Goal: Check status: Check status

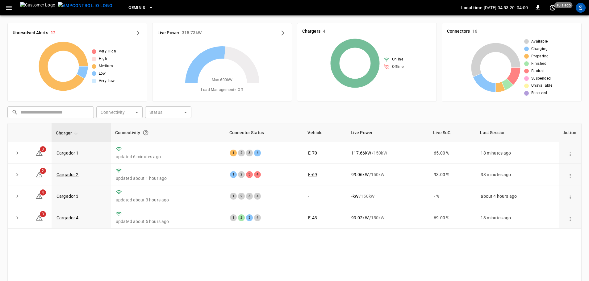
scroll to position [62, 0]
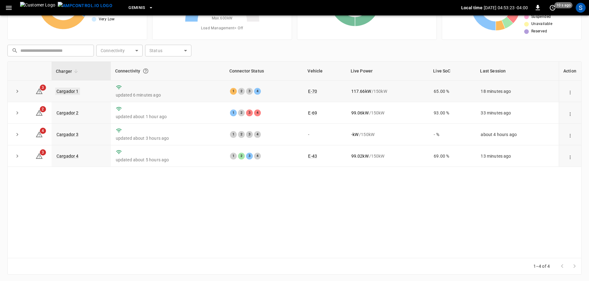
click at [74, 91] on link "Cargador 1" at bounding box center [67, 91] width 25 height 7
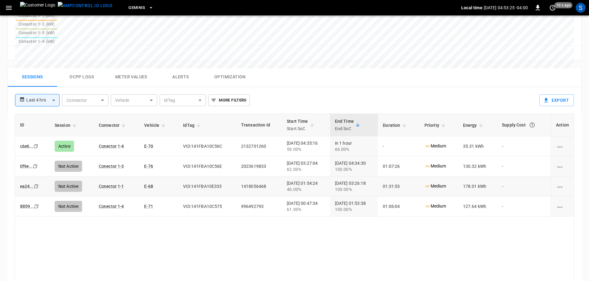
scroll to position [297, 0]
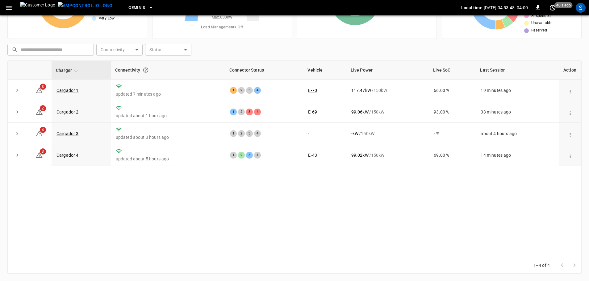
scroll to position [62, 0]
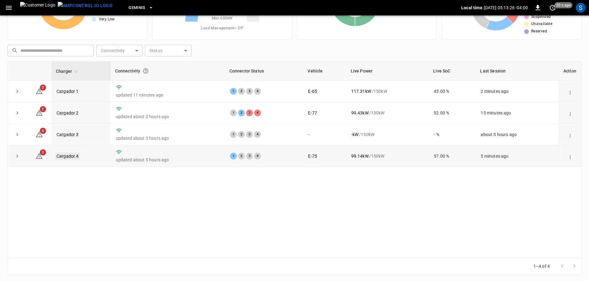
click at [71, 160] on link "Cargador 4" at bounding box center [67, 155] width 25 height 7
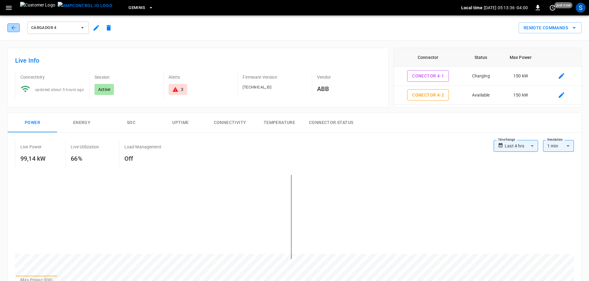
click at [13, 30] on icon "button" at bounding box center [13, 28] width 6 height 6
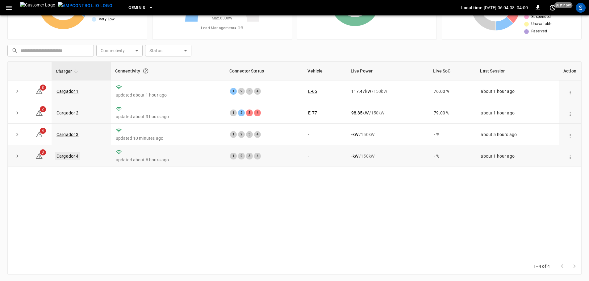
click at [68, 155] on link "Cargador 4" at bounding box center [67, 155] width 25 height 7
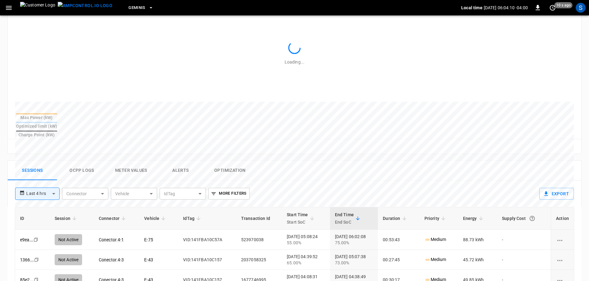
scroll to position [297, 0]
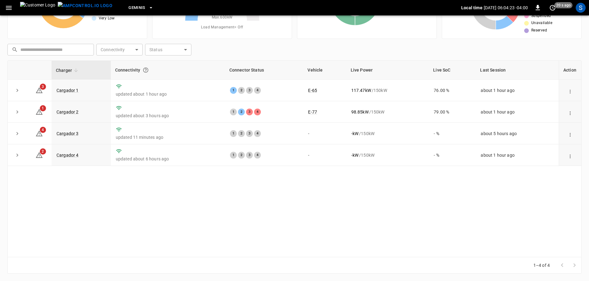
scroll to position [62, 0]
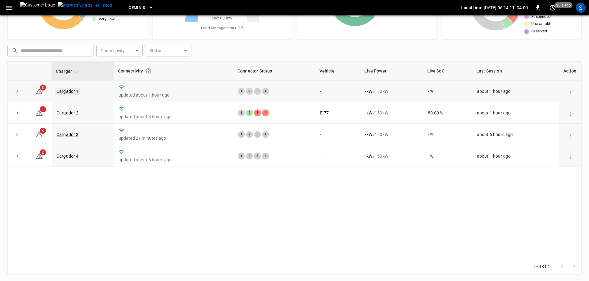
click at [65, 94] on link "Cargador 1" at bounding box center [67, 91] width 25 height 7
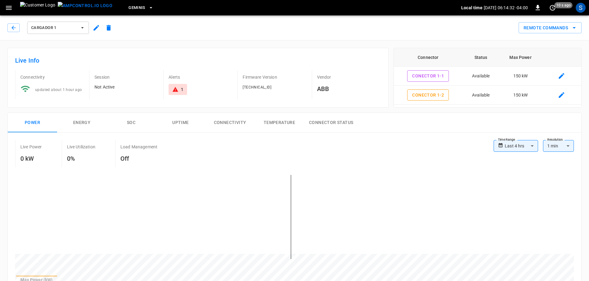
drag, startPoint x: 111, startPoint y: 16, endPoint x: 111, endPoint y: 28, distance: 12.0
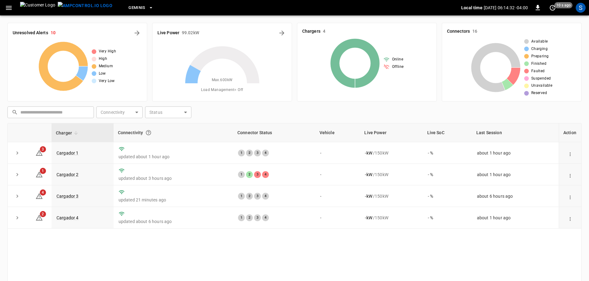
scroll to position [62, 0]
